Goal: Check status: Check status

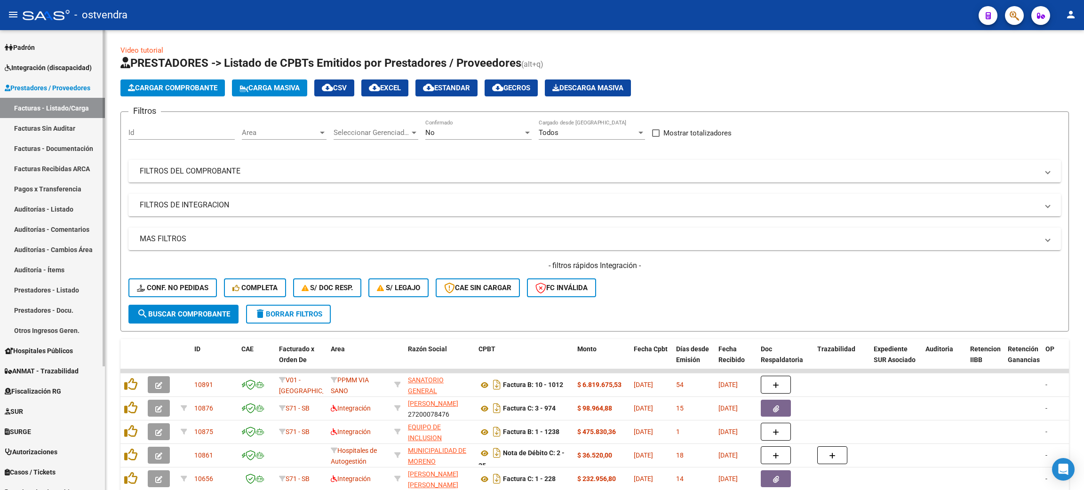
scroll to position [99, 0]
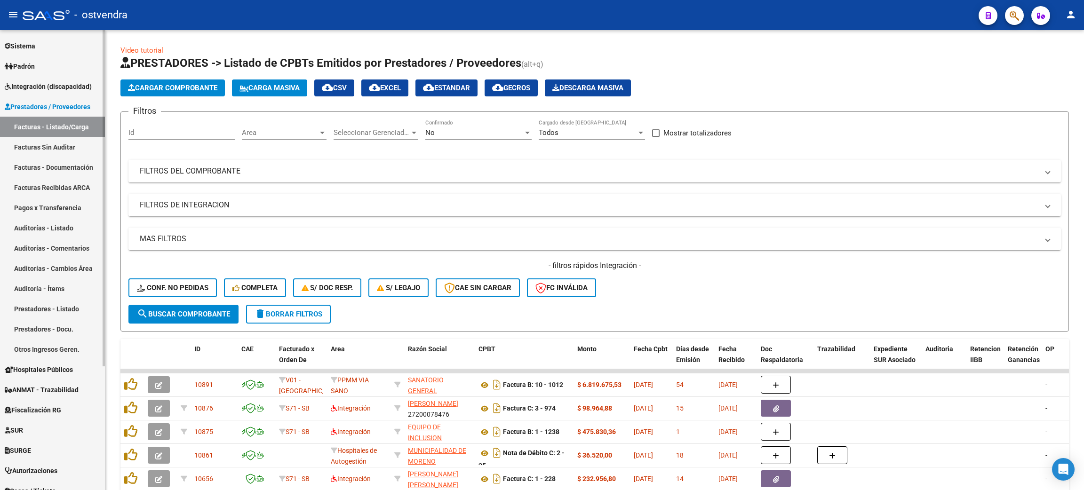
click at [29, 81] on span "Integración (discapacidad)" at bounding box center [48, 86] width 87 height 10
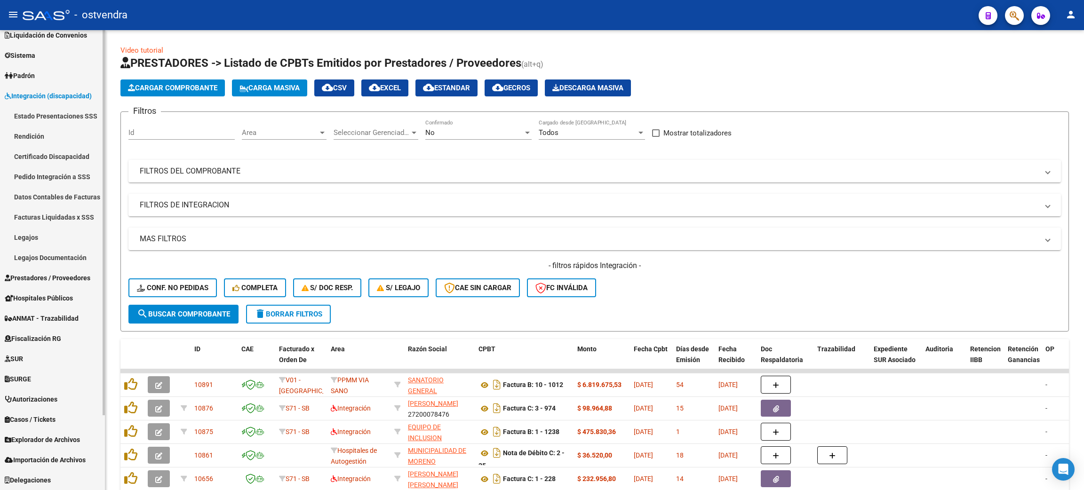
scroll to position [89, 0]
click at [27, 240] on link "Legajos" at bounding box center [52, 238] width 105 height 20
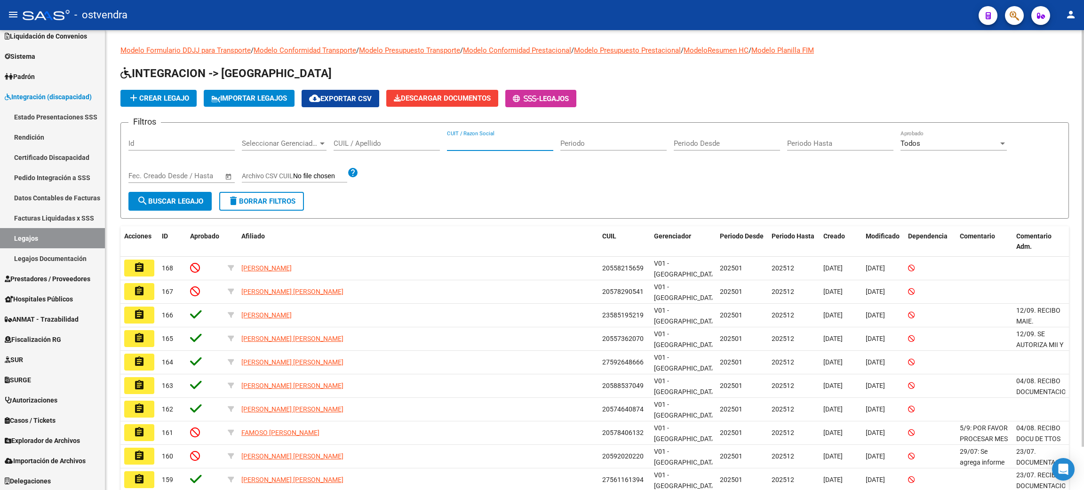
click at [495, 139] on input "CUIT / Razon Social" at bounding box center [500, 143] width 106 height 8
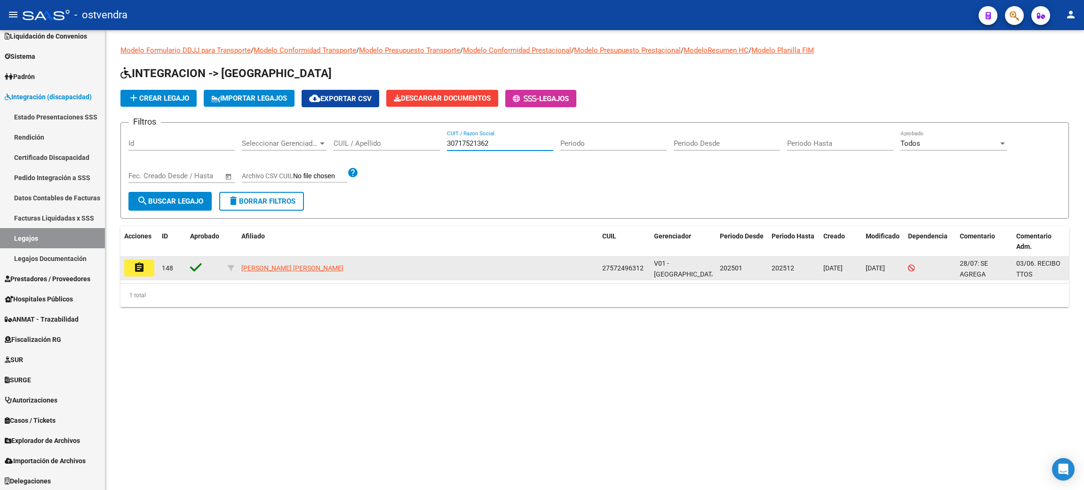
type input "30717521362"
click at [152, 265] on button "assignment" at bounding box center [139, 268] width 30 height 17
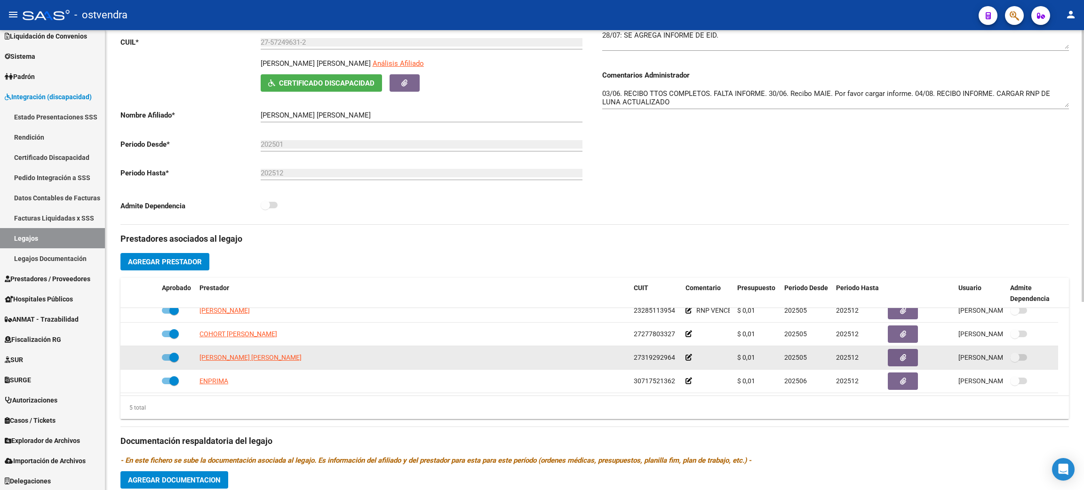
scroll to position [33, 0]
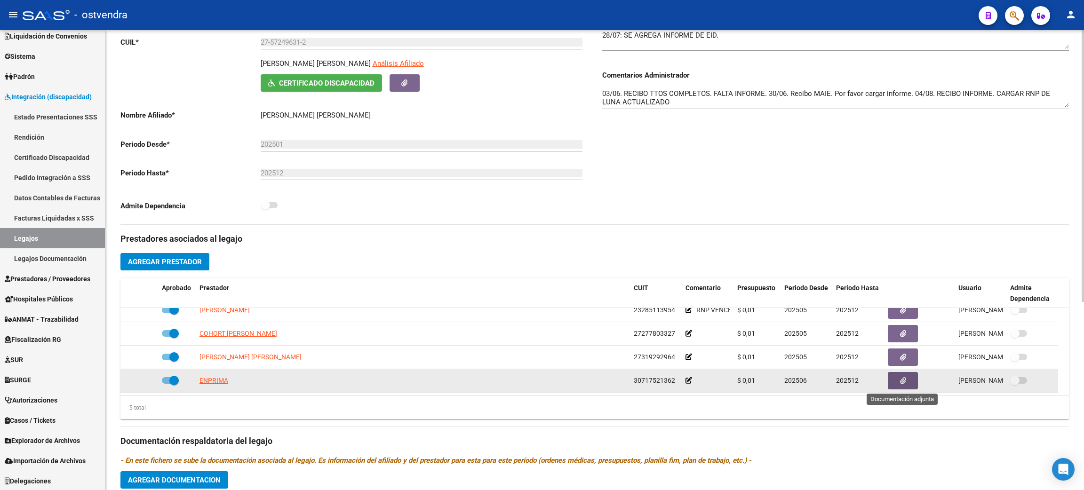
click at [904, 378] on icon "button" at bounding box center [903, 380] width 6 height 7
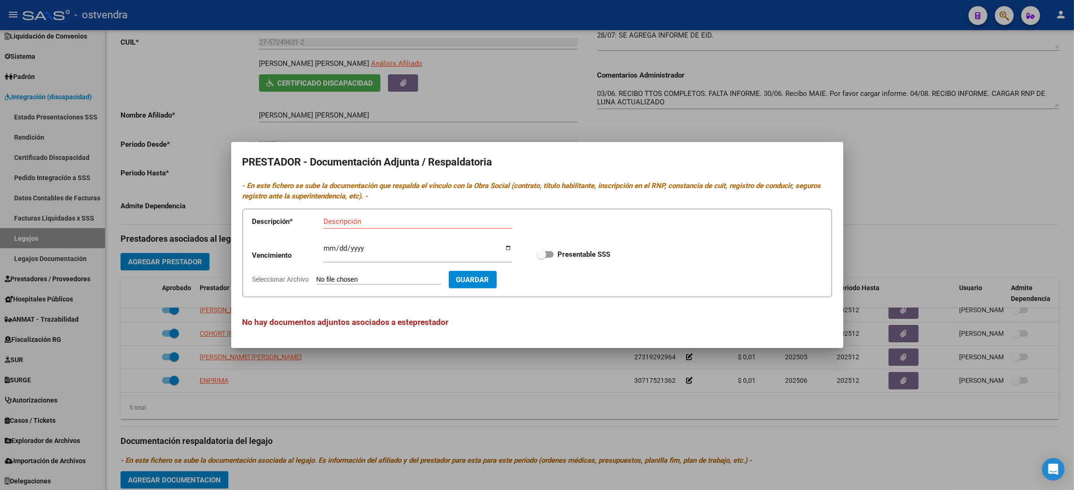
click at [921, 194] on div at bounding box center [537, 245] width 1074 height 490
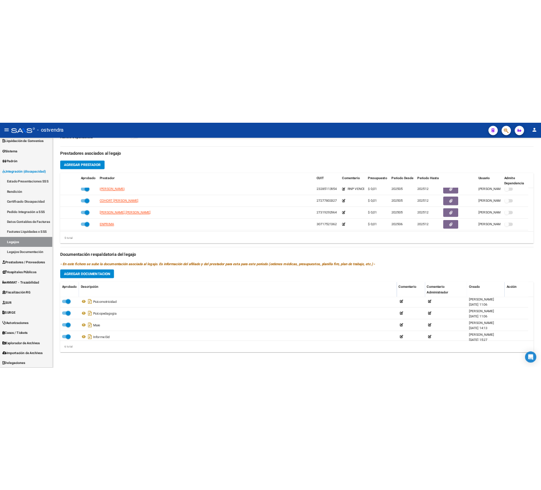
scroll to position [56, 0]
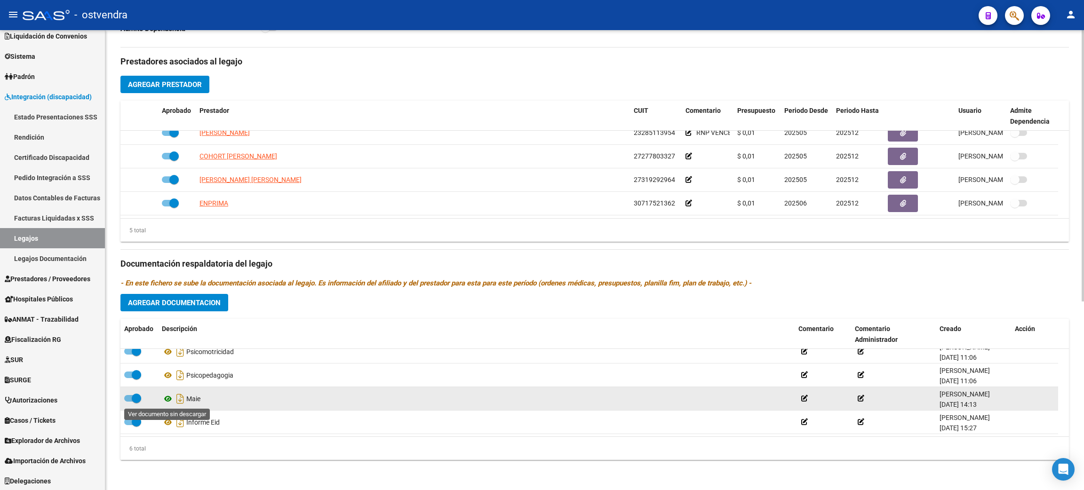
click at [163, 398] on icon at bounding box center [168, 398] width 12 height 11
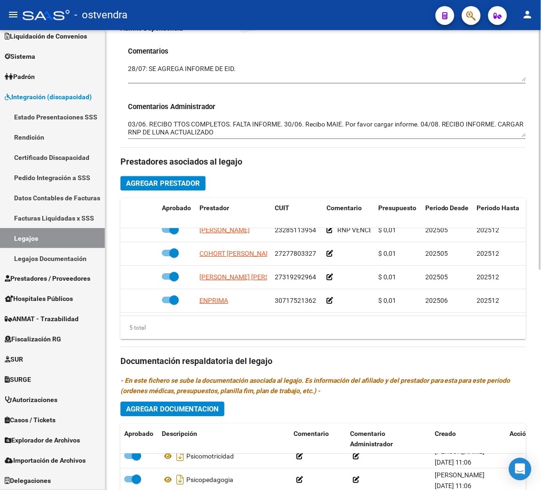
scroll to position [405, 0]
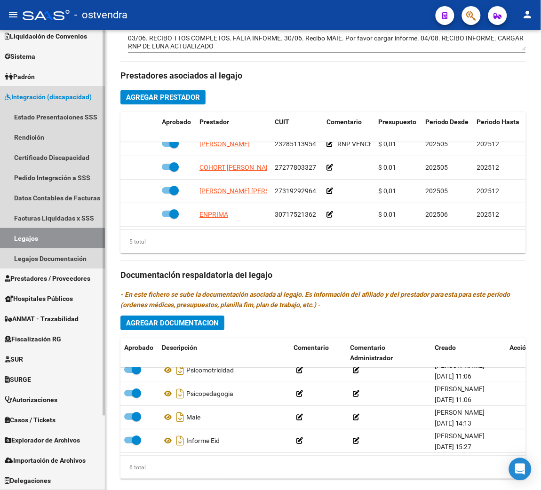
click at [41, 240] on link "Legajos" at bounding box center [52, 238] width 105 height 20
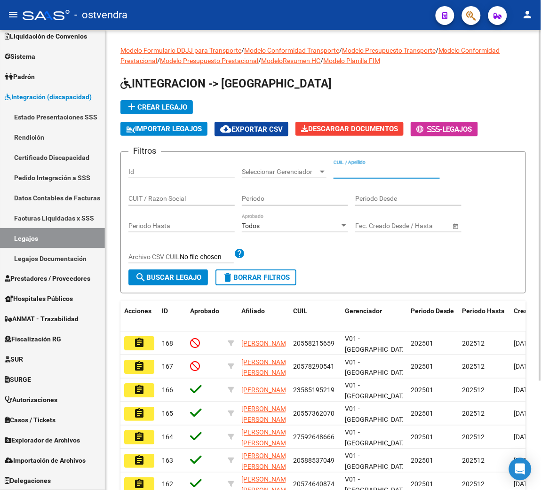
click at [360, 175] on input "CUIL / Apellido" at bounding box center [387, 172] width 106 height 8
click at [170, 196] on input "CUIT / Razon Social" at bounding box center [181, 199] width 106 height 8
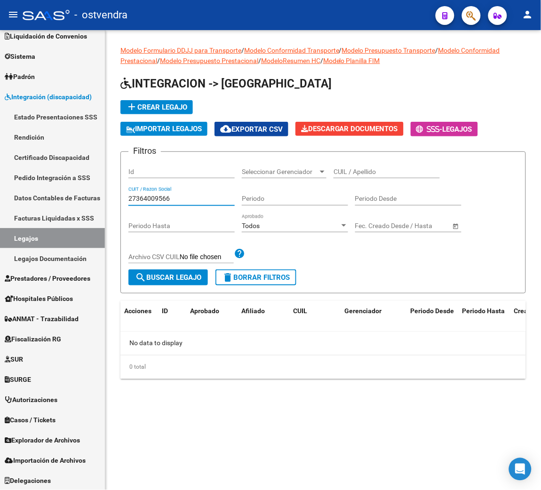
drag, startPoint x: 214, startPoint y: 197, endPoint x: 115, endPoint y: 191, distance: 99.5
click at [115, 191] on div "Modelo Formulario DDJJ para Transporte / Modelo Conformidad Transporte / Modelo…" at bounding box center [323, 219] width 436 height 379
type input "27364009866"
click at [160, 272] on button "search Buscar Legajo" at bounding box center [168, 278] width 80 height 16
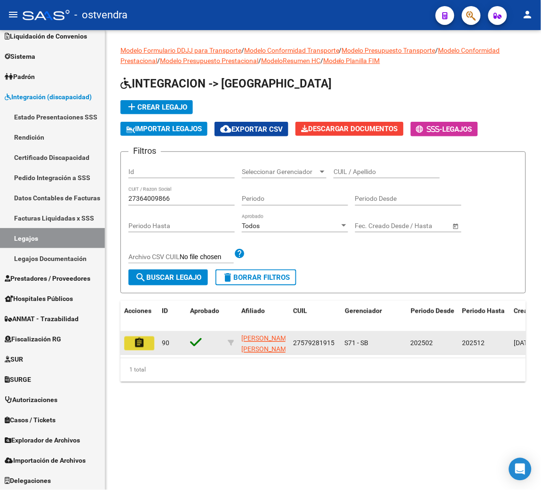
click at [146, 340] on button "assignment" at bounding box center [139, 344] width 30 height 14
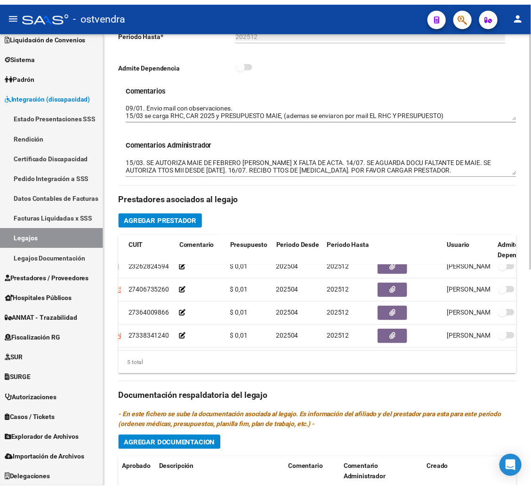
scroll to position [44, 162]
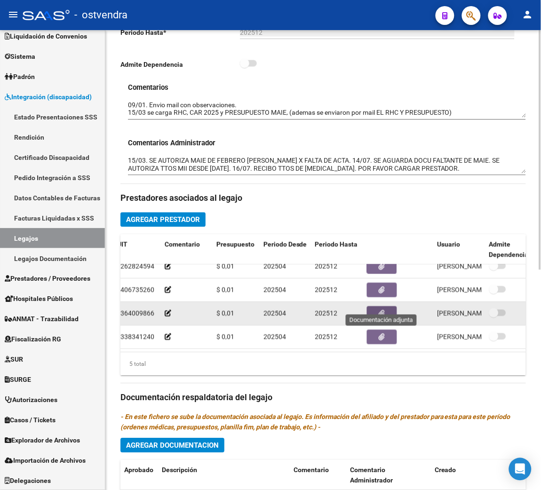
click at [385, 307] on button "button" at bounding box center [382, 314] width 30 height 15
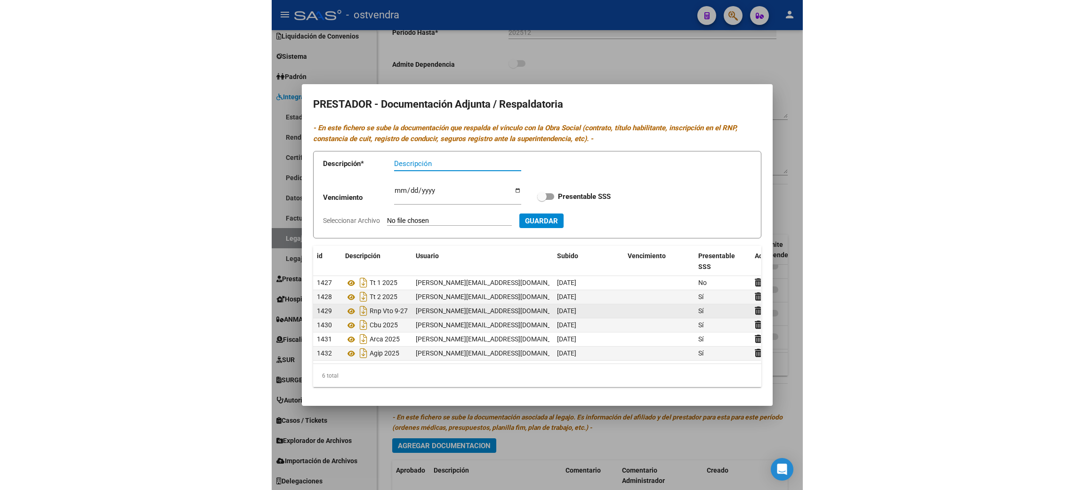
scroll to position [11, 0]
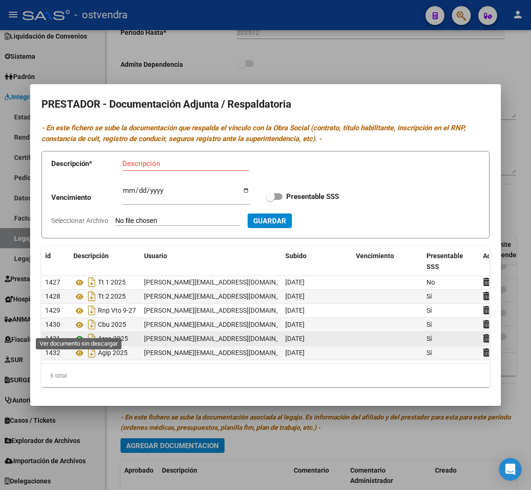
click at [80, 334] on icon at bounding box center [79, 339] width 12 height 11
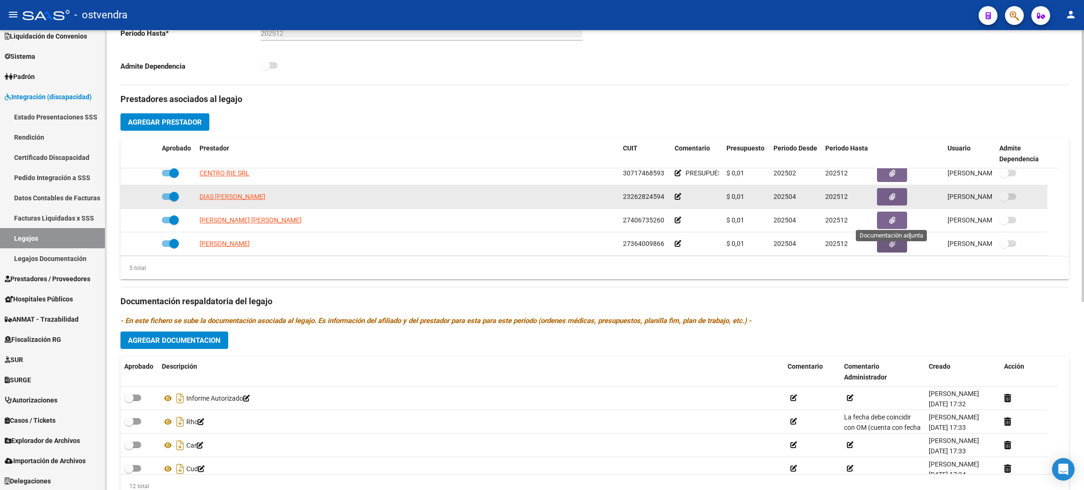
scroll to position [0, 0]
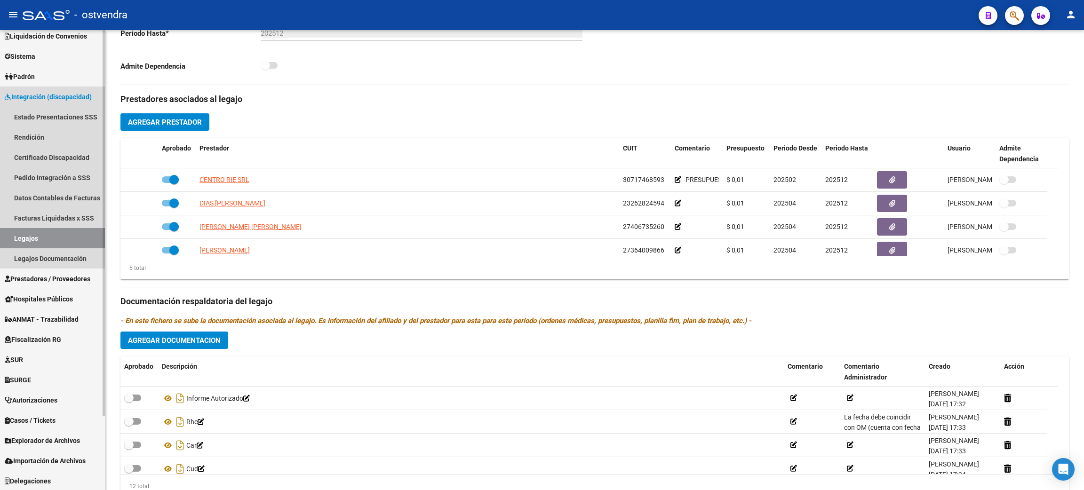
click at [41, 236] on link "Legajos" at bounding box center [52, 238] width 105 height 20
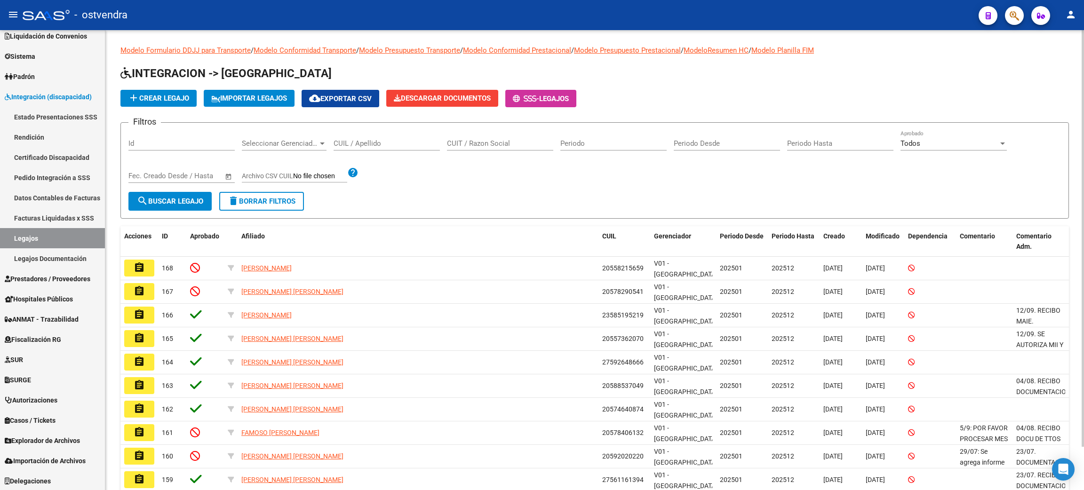
click at [506, 140] on input "CUIT / Razon Social" at bounding box center [500, 143] width 106 height 8
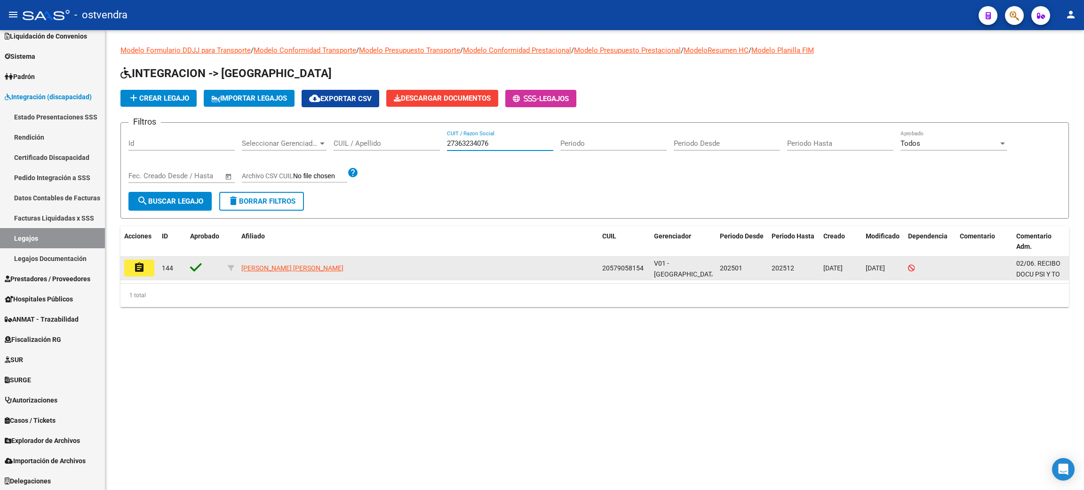
type input "27363234076"
click at [136, 264] on mat-icon "assignment" at bounding box center [139, 267] width 11 height 11
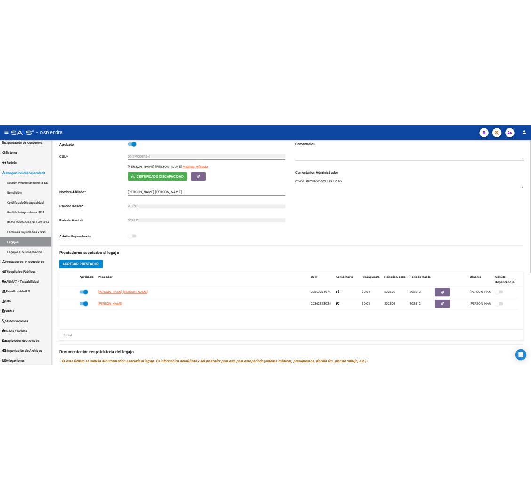
scroll to position [141, 0]
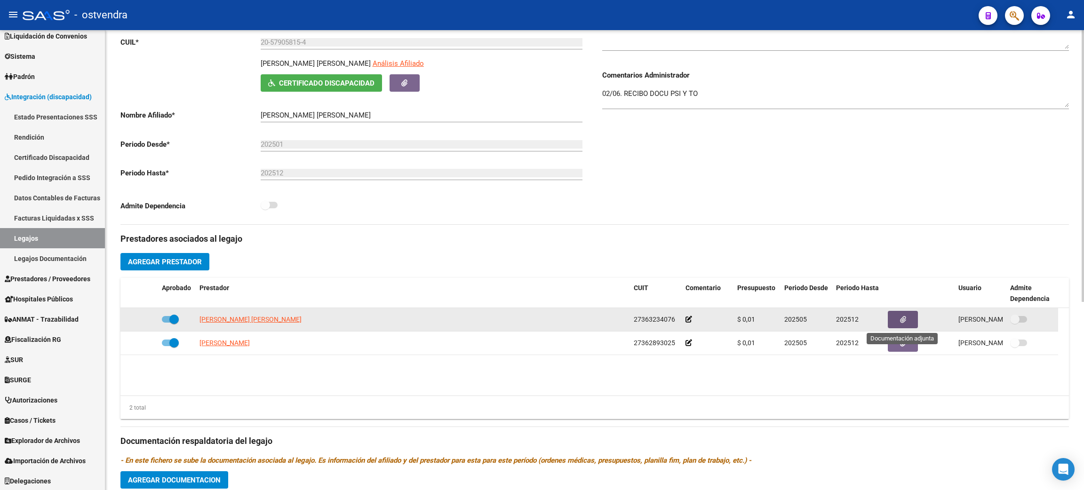
click at [910, 319] on button "button" at bounding box center [903, 319] width 30 height 17
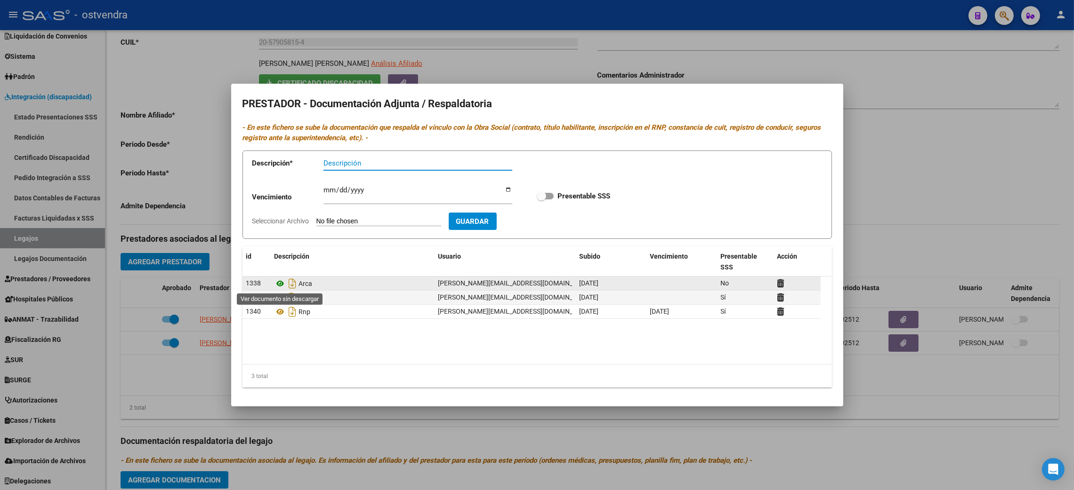
click at [276, 280] on icon at bounding box center [280, 283] width 12 height 11
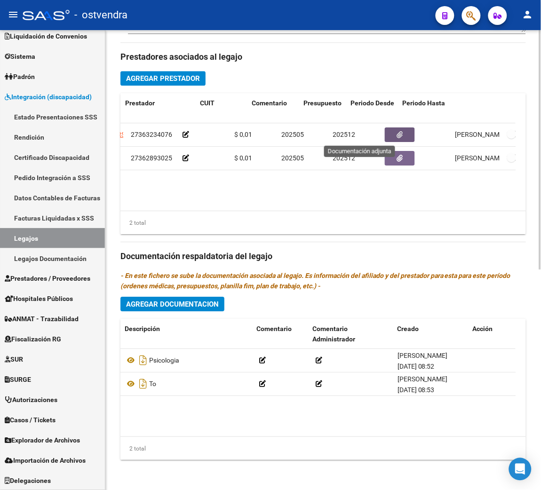
scroll to position [0, 73]
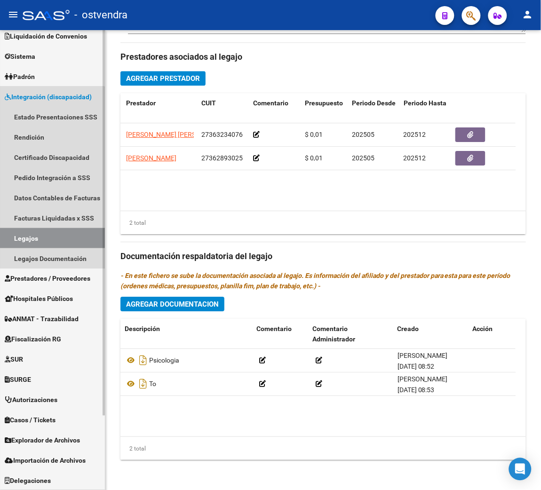
click at [38, 235] on link "Legajos" at bounding box center [52, 238] width 105 height 20
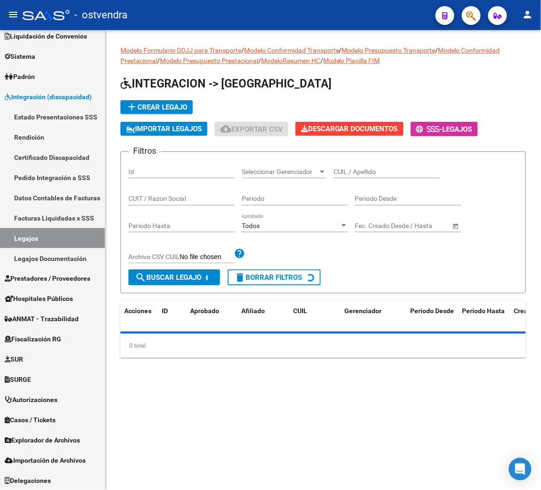
click at [167, 204] on div "CUIT / Razon Social" at bounding box center [181, 196] width 106 height 19
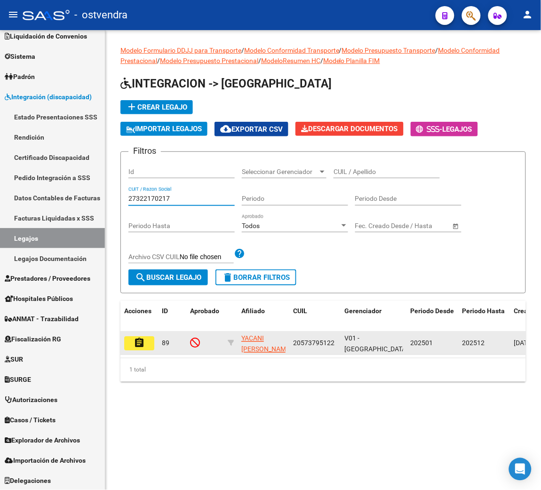
type input "27322170217"
click at [148, 341] on button "assignment" at bounding box center [139, 344] width 30 height 14
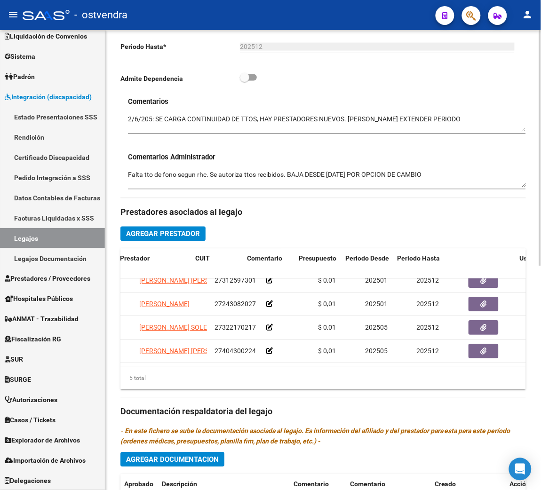
scroll to position [44, 92]
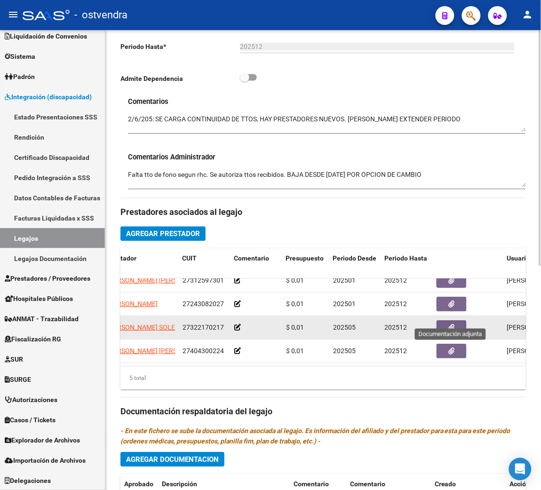
click at [437, 322] on button "button" at bounding box center [452, 328] width 30 height 15
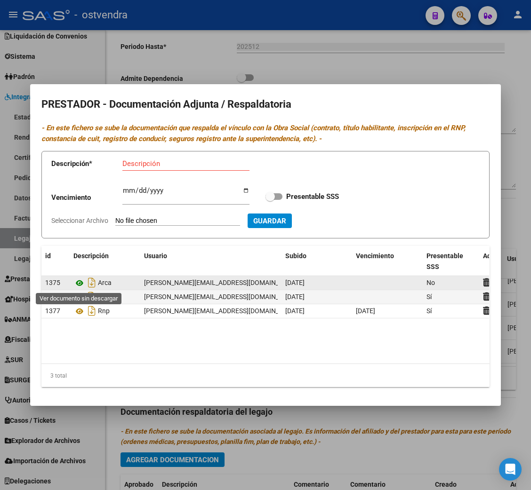
click at [80, 282] on icon at bounding box center [79, 283] width 12 height 11
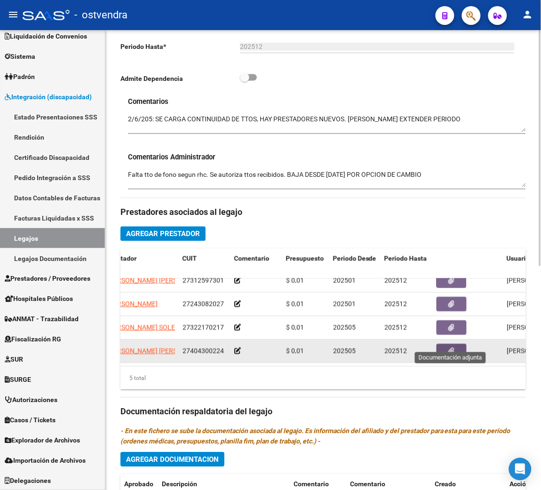
click at [455, 345] on button "button" at bounding box center [452, 352] width 30 height 15
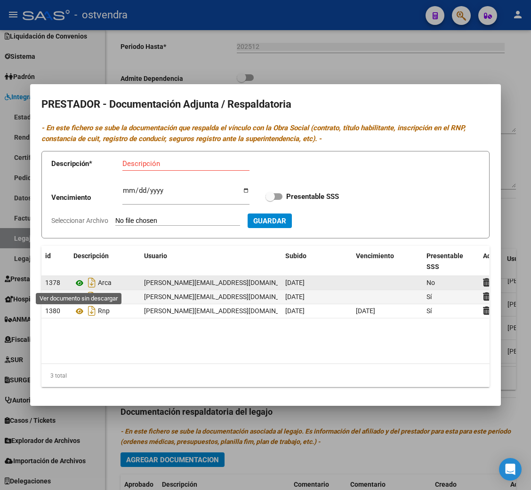
click at [81, 282] on icon at bounding box center [79, 283] width 12 height 11
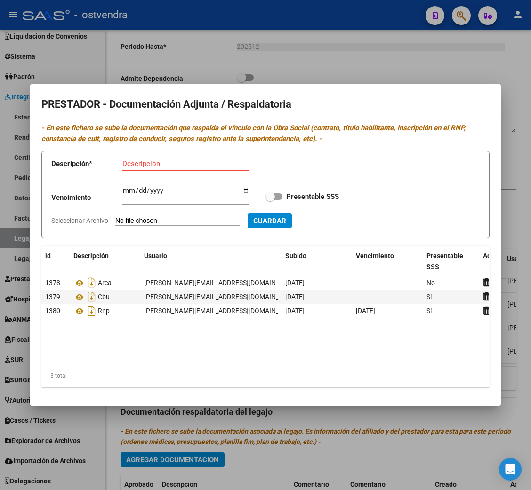
click at [327, 60] on div at bounding box center [265, 245] width 531 height 490
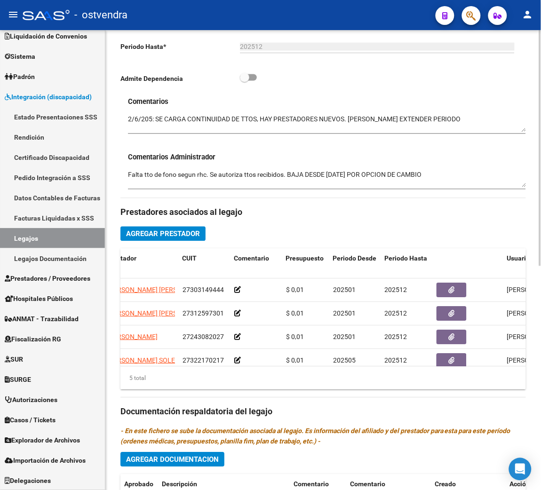
scroll to position [211, 0]
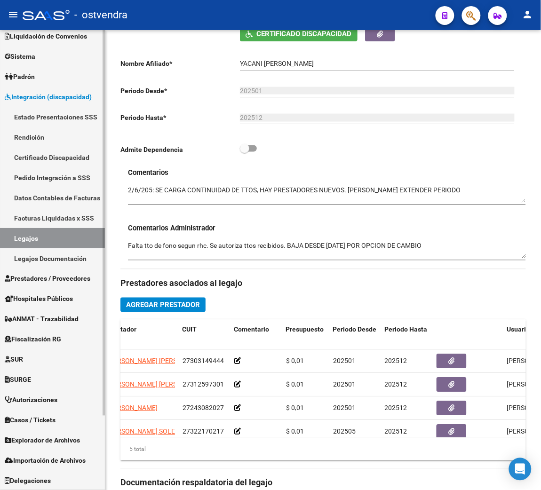
click at [23, 240] on link "Legajos" at bounding box center [52, 238] width 105 height 20
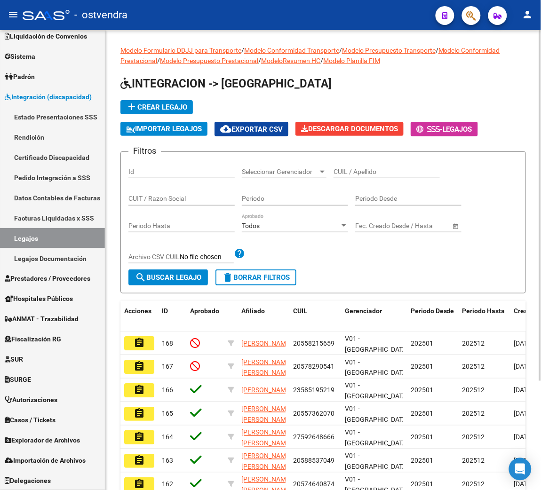
click at [160, 201] on input "CUIT / Razon Social" at bounding box center [181, 199] width 106 height 8
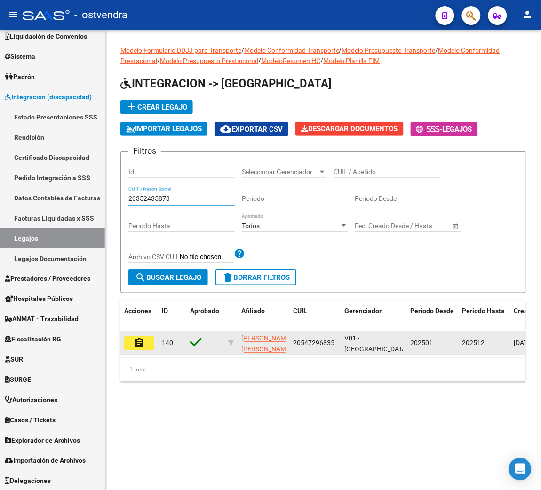
type input "20352435873"
click at [140, 343] on mat-icon "assignment" at bounding box center [139, 342] width 11 height 11
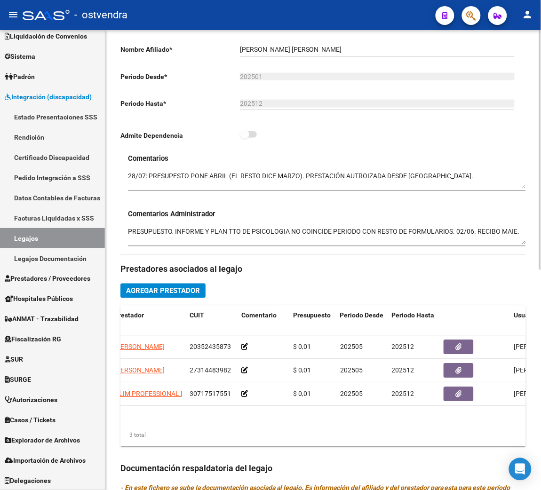
scroll to position [0, 86]
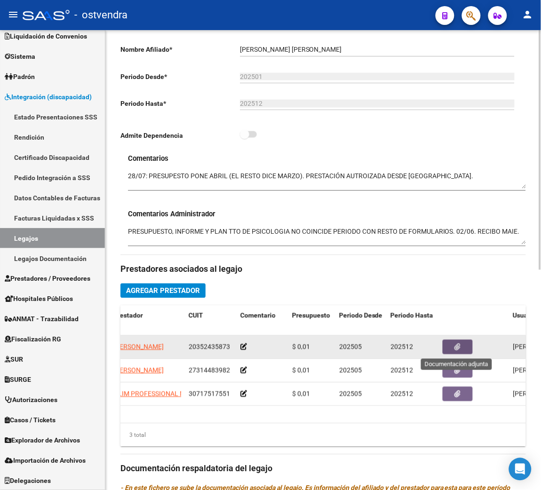
click at [455, 345] on icon "button" at bounding box center [458, 347] width 6 height 7
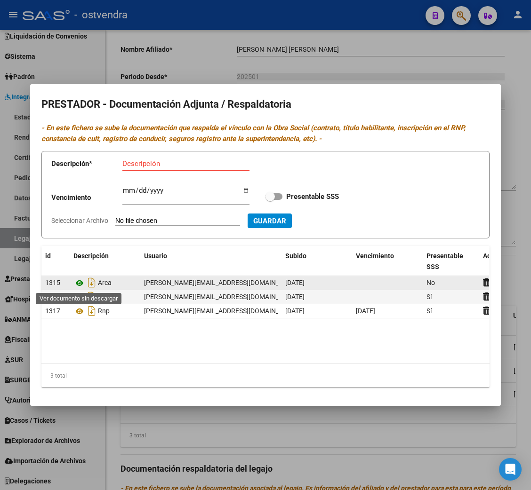
click at [78, 286] on icon at bounding box center [79, 283] width 12 height 11
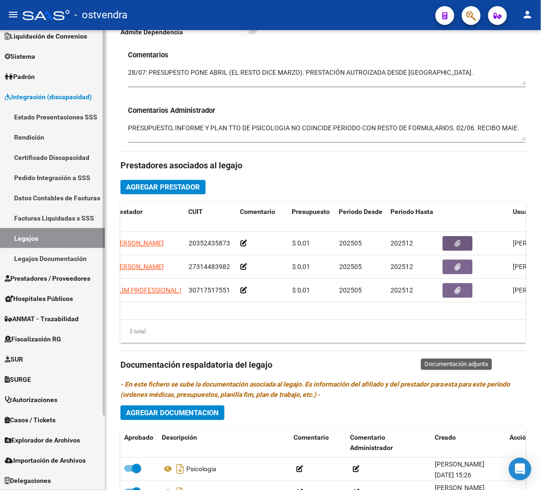
scroll to position [282, 0]
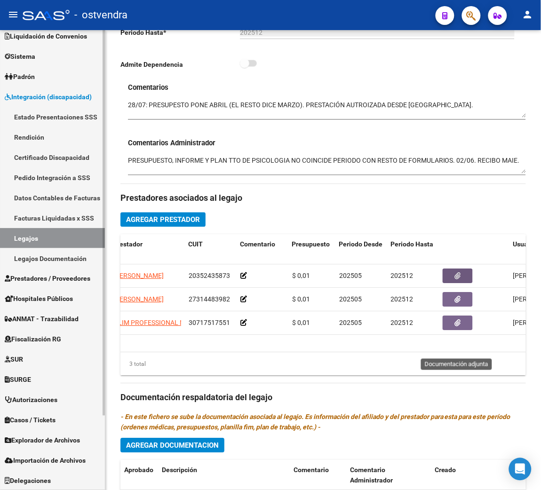
drag, startPoint x: 40, startPoint y: 244, endPoint x: 73, endPoint y: 222, distance: 39.6
click at [40, 244] on link "Legajos" at bounding box center [52, 238] width 105 height 20
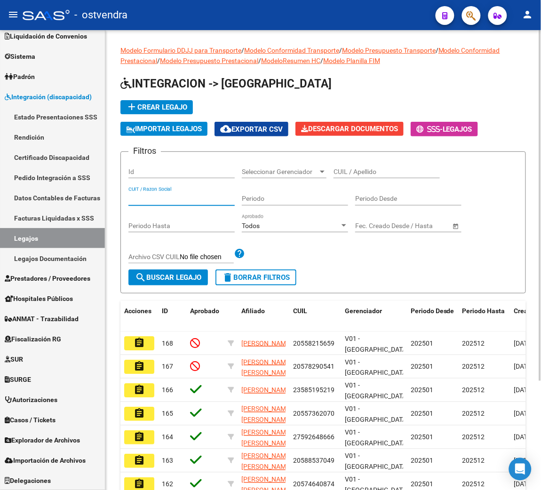
click at [157, 195] on input "CUIT / Razon Social" at bounding box center [181, 199] width 106 height 8
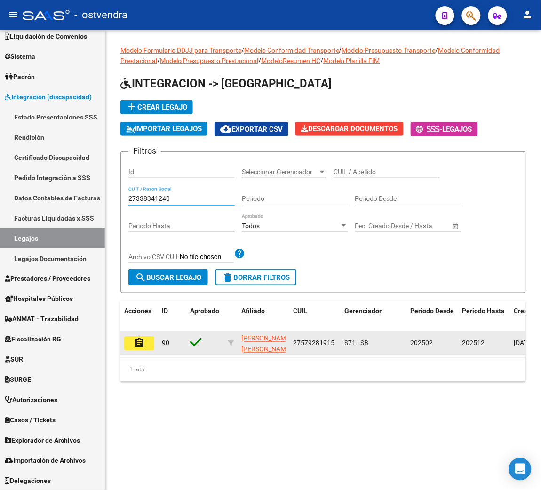
type input "27338341240"
click at [145, 338] on button "assignment" at bounding box center [139, 344] width 30 height 14
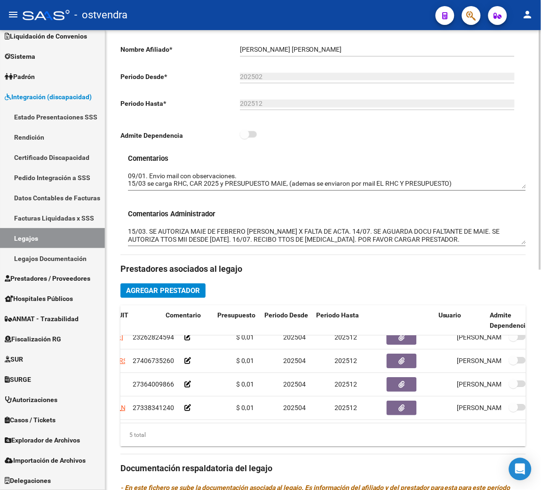
scroll to position [44, 182]
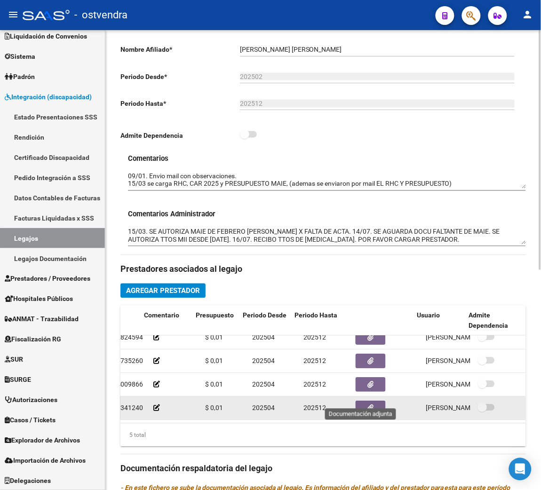
click at [357, 401] on button "button" at bounding box center [371, 408] width 30 height 15
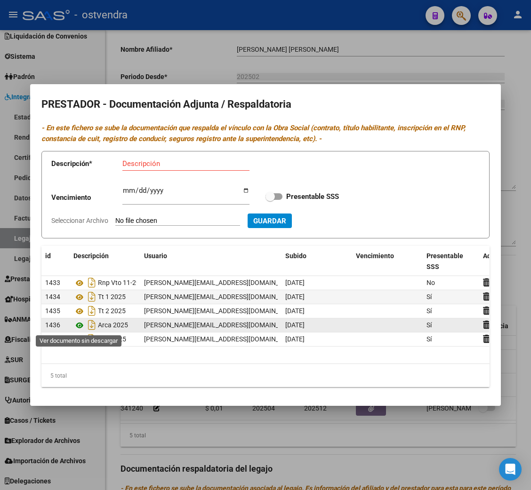
click at [78, 323] on icon at bounding box center [79, 325] width 12 height 11
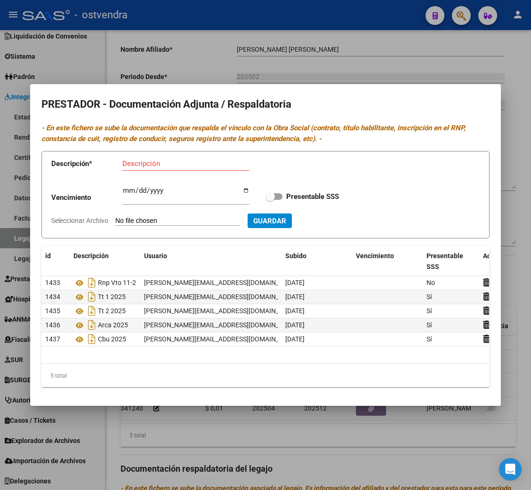
click at [398, 65] on div at bounding box center [265, 245] width 531 height 490
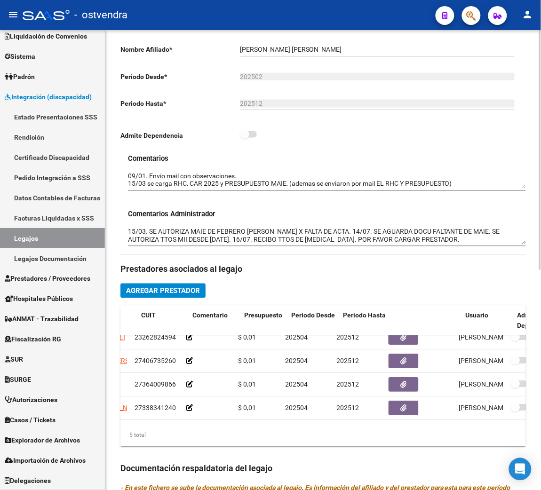
scroll to position [44, 133]
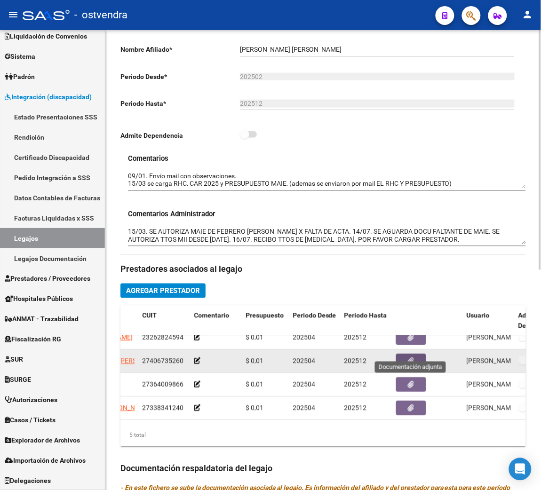
click at [417, 354] on button "button" at bounding box center [411, 361] width 30 height 15
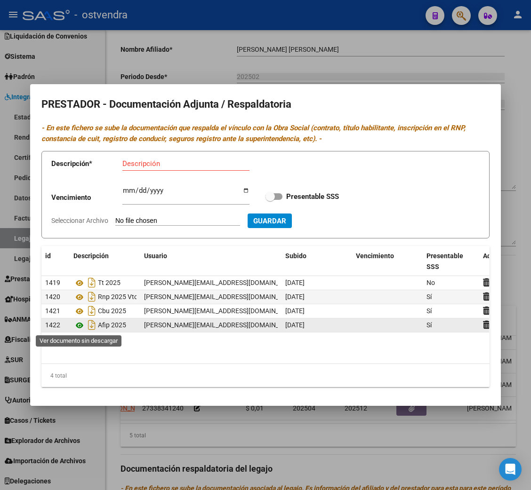
click at [78, 323] on icon at bounding box center [79, 325] width 12 height 11
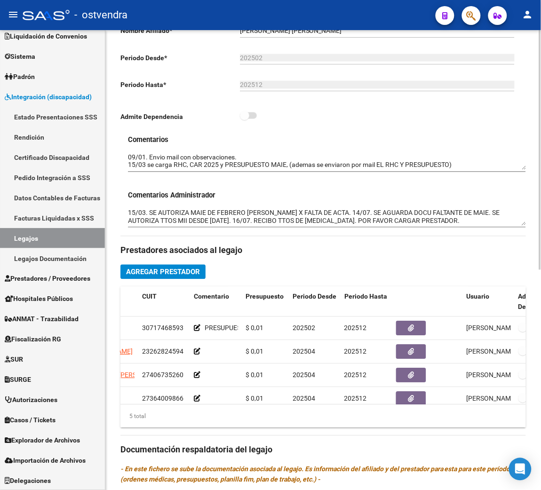
scroll to position [211, 0]
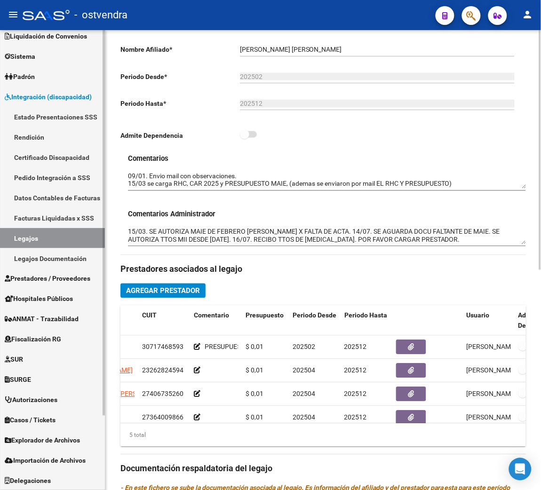
click at [57, 231] on link "Legajos" at bounding box center [52, 238] width 105 height 20
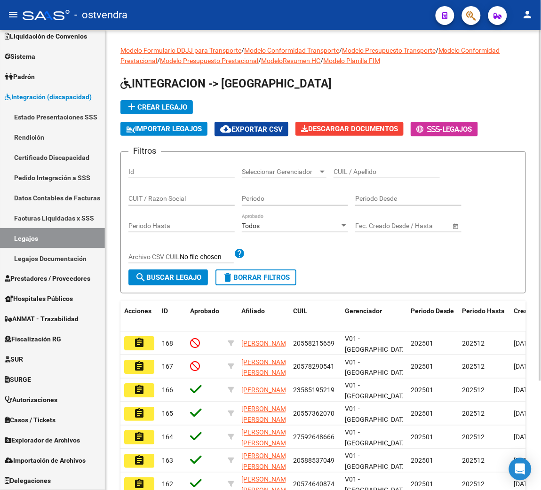
click at [152, 192] on div "CUIT / Razon Social" at bounding box center [181, 196] width 106 height 19
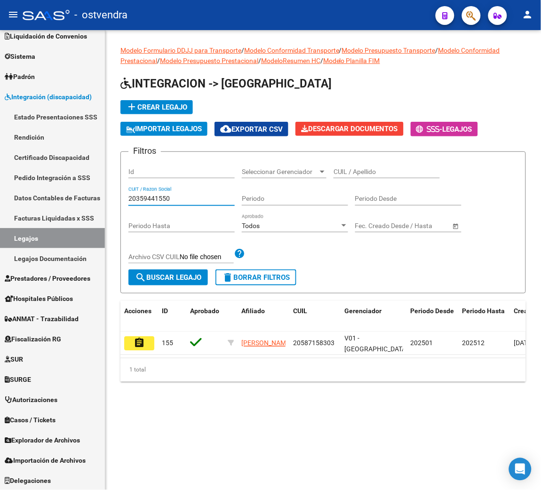
type input "20359441550"
click at [182, 276] on span "search Buscar Legajo" at bounding box center [168, 277] width 66 height 8
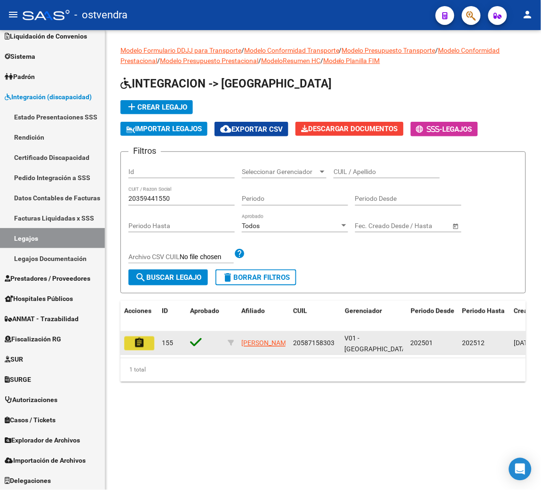
click at [144, 345] on mat-icon "assignment" at bounding box center [139, 342] width 11 height 11
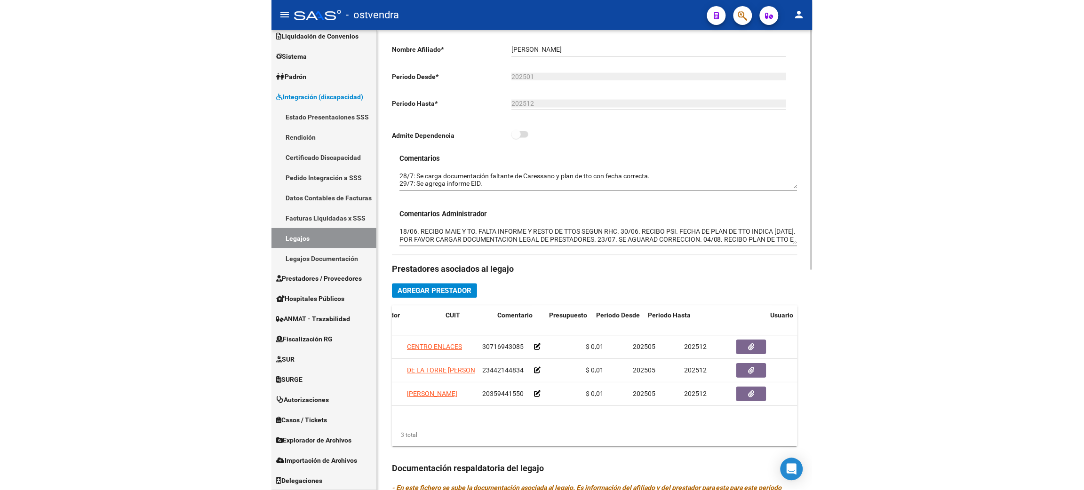
scroll to position [0, 117]
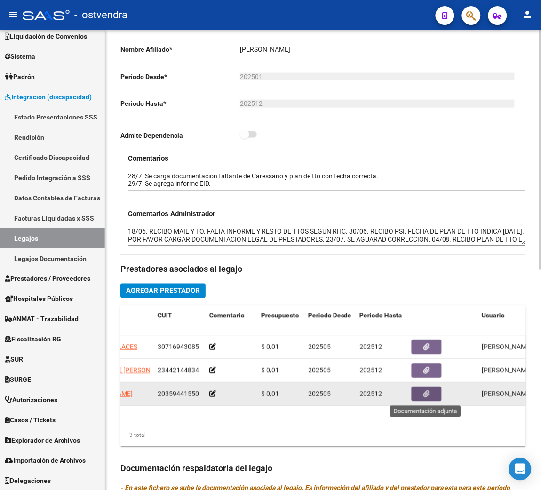
click at [425, 395] on icon "button" at bounding box center [427, 394] width 6 height 7
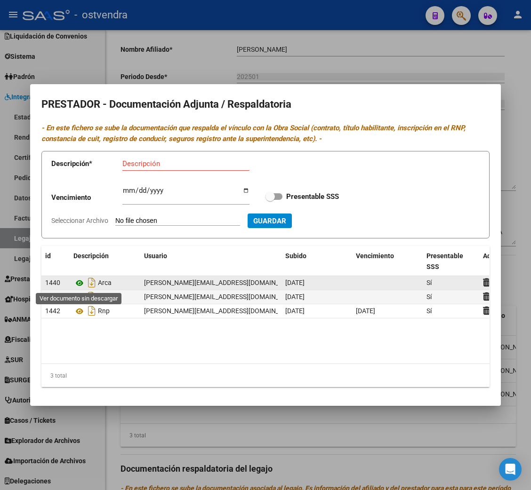
click at [80, 281] on icon at bounding box center [79, 283] width 12 height 11
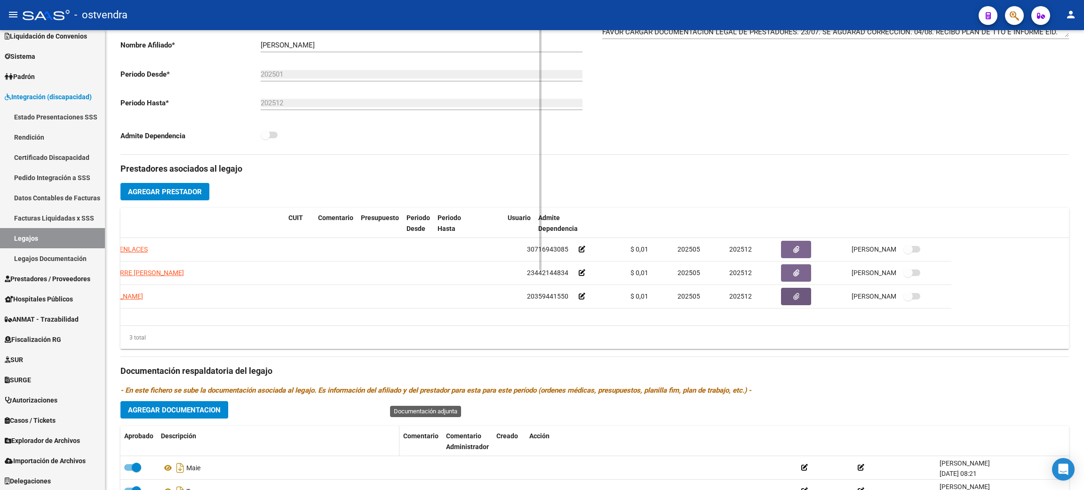
scroll to position [0, 0]
